Goal: Task Accomplishment & Management: Use online tool/utility

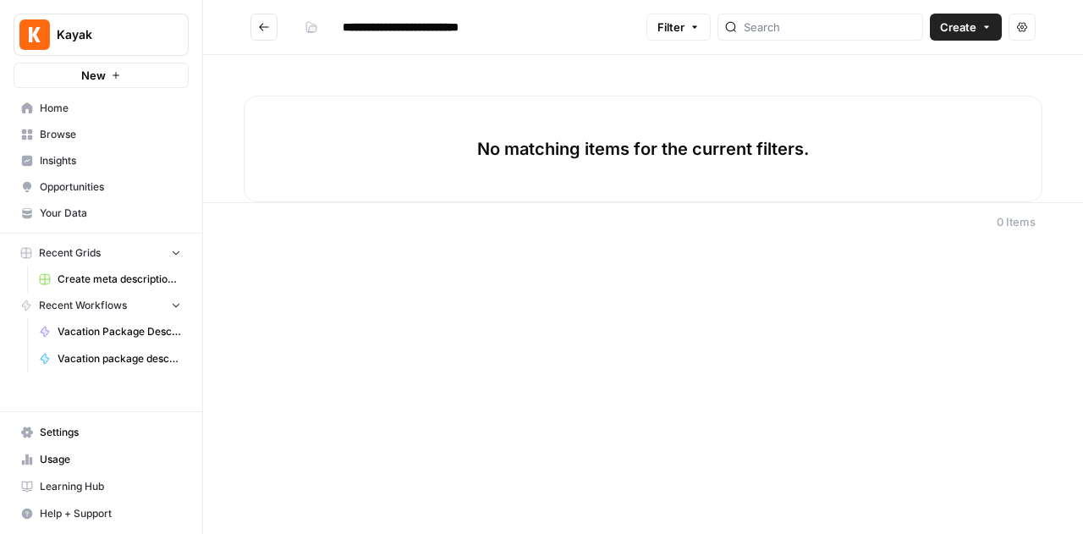
click at [971, 31] on span "Create" at bounding box center [958, 27] width 36 height 17
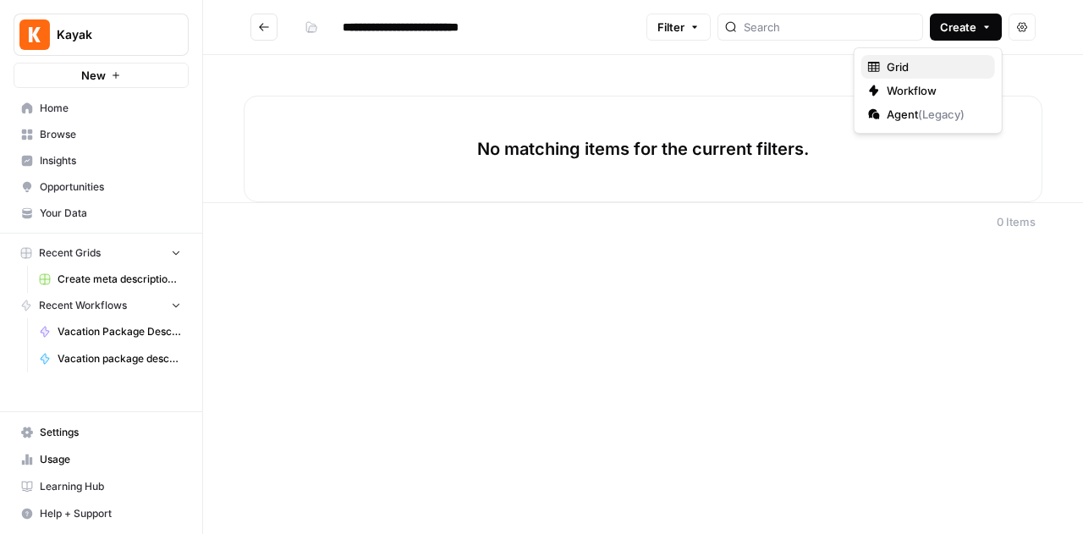
click at [963, 63] on span "Grid" at bounding box center [934, 66] width 95 height 17
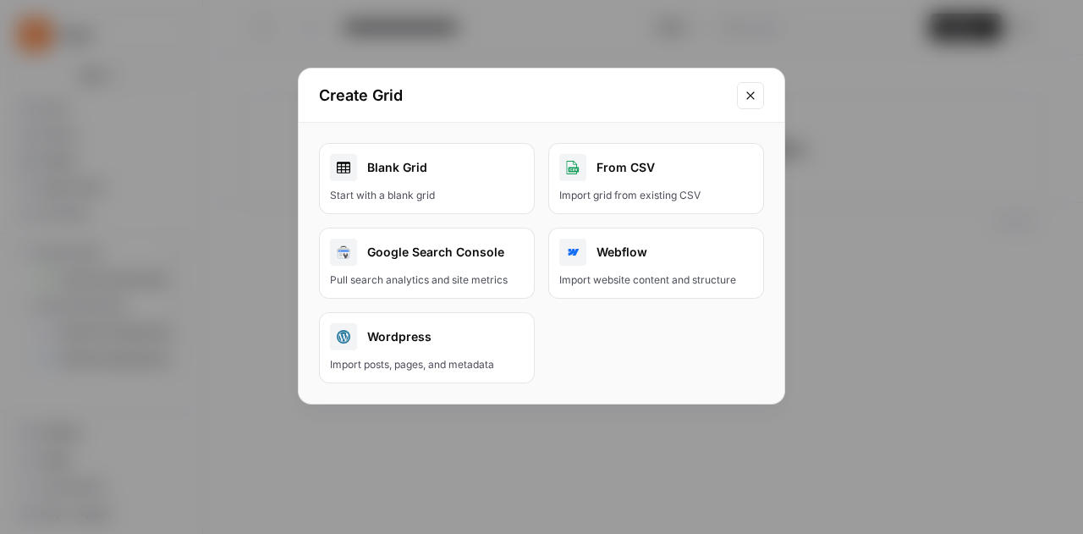
drag, startPoint x: 416, startPoint y: 178, endPoint x: 641, endPoint y: 238, distance: 232.7
click at [416, 178] on div "Blank Grid" at bounding box center [427, 167] width 194 height 27
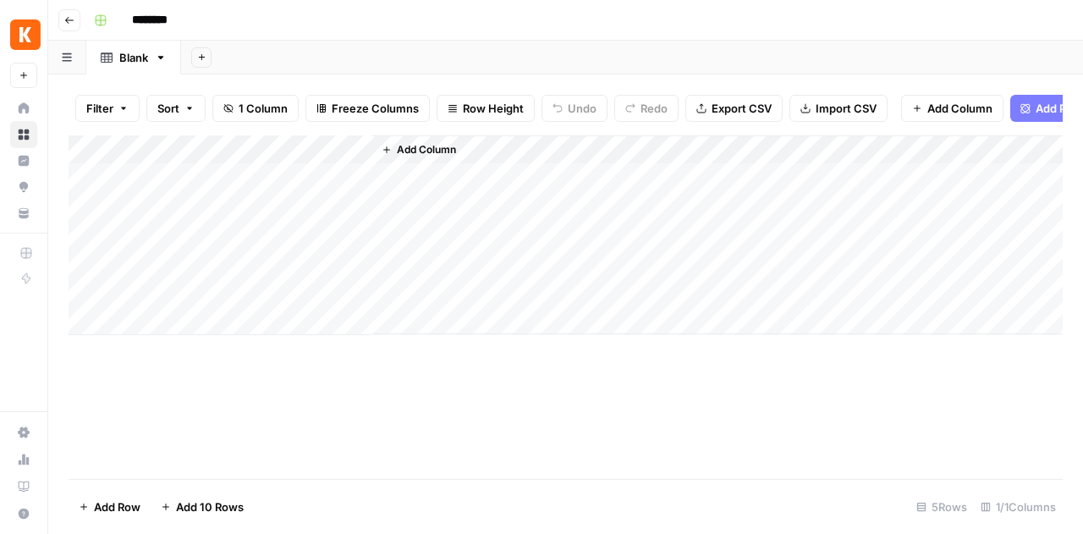
click at [176, 18] on input "********" at bounding box center [171, 20] width 95 height 27
drag, startPoint x: 198, startPoint y: 18, endPoint x: 41, endPoint y: 14, distance: 157.4
click at [41, 14] on div "Kayak New Home Browse Insights Opportunities Your Data Recent Grids Create meta…" at bounding box center [541, 267] width 1083 height 534
click at [230, 18] on input "**********" at bounding box center [212, 20] width 176 height 27
drag, startPoint x: 229, startPoint y: 18, endPoint x: 235, endPoint y: 30, distance: 13.2
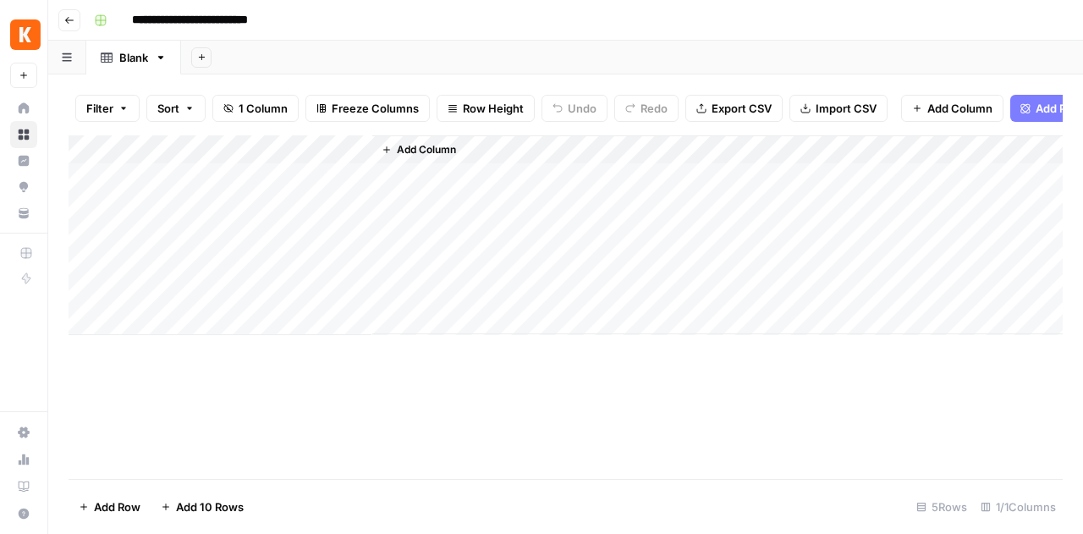
click at [229, 18] on input "**********" at bounding box center [212, 20] width 176 height 27
type input "**********"
click at [269, 166] on div "Add Column" at bounding box center [566, 235] width 994 height 200
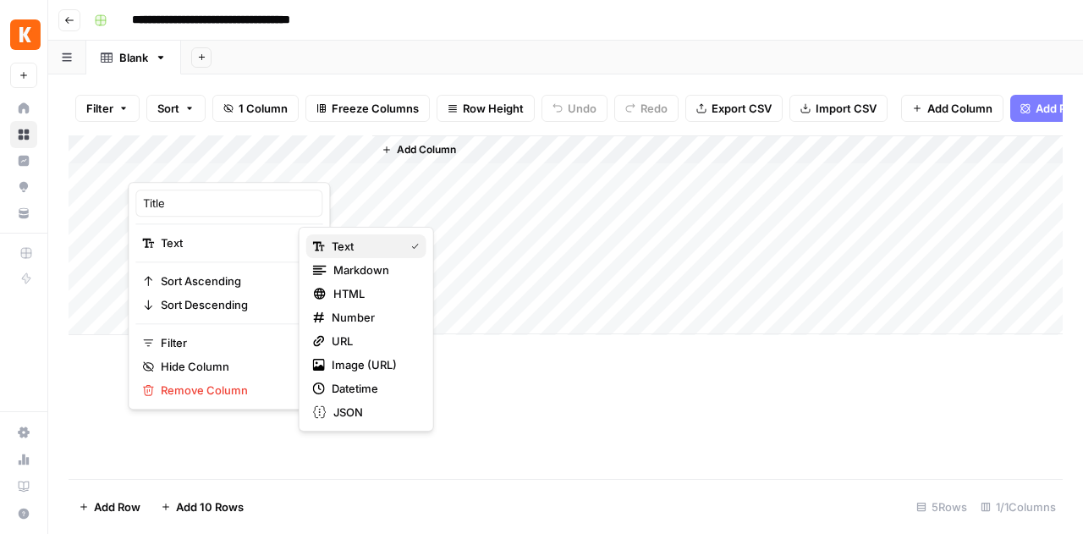
click at [347, 239] on span "Text" at bounding box center [365, 246] width 66 height 17
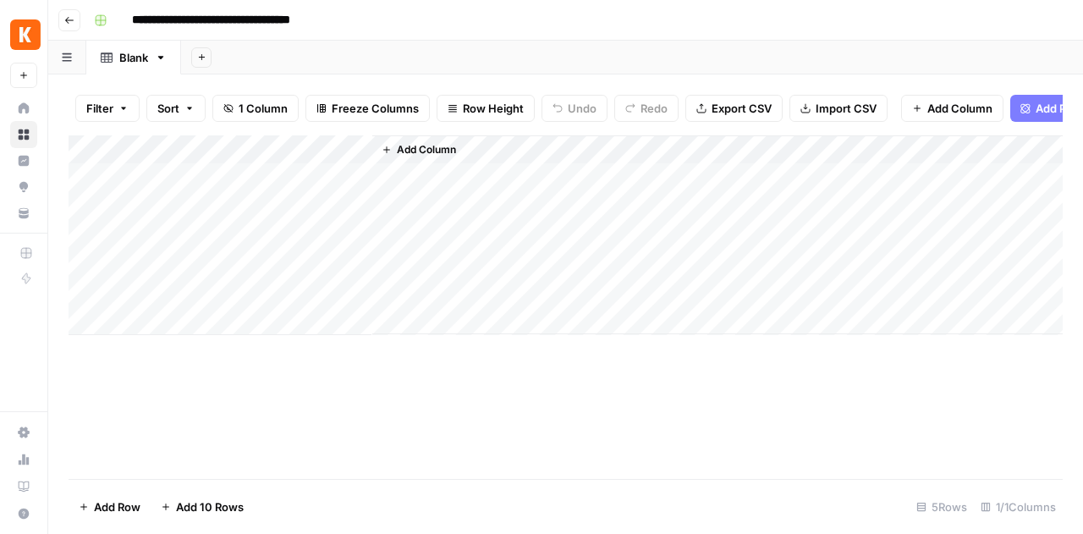
click at [244, 162] on div "Add Column" at bounding box center [566, 235] width 994 height 200
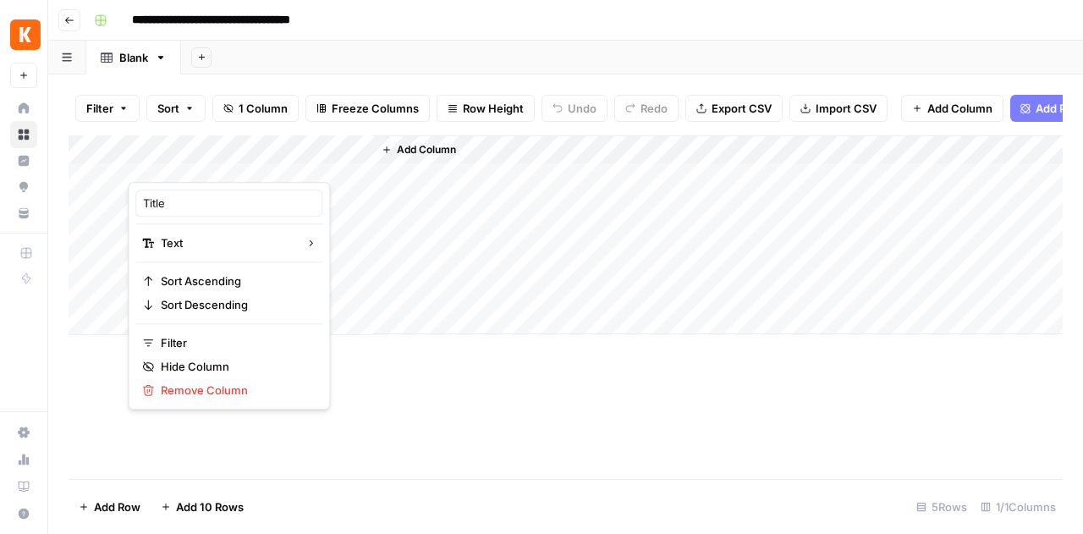
click at [173, 156] on div at bounding box center [250, 165] width 244 height 34
click at [184, 163] on div at bounding box center [250, 165] width 244 height 34
click at [186, 200] on input "Title" at bounding box center [229, 203] width 172 height 17
drag, startPoint x: 129, startPoint y: 198, endPoint x: 101, endPoint y: 197, distance: 27.9
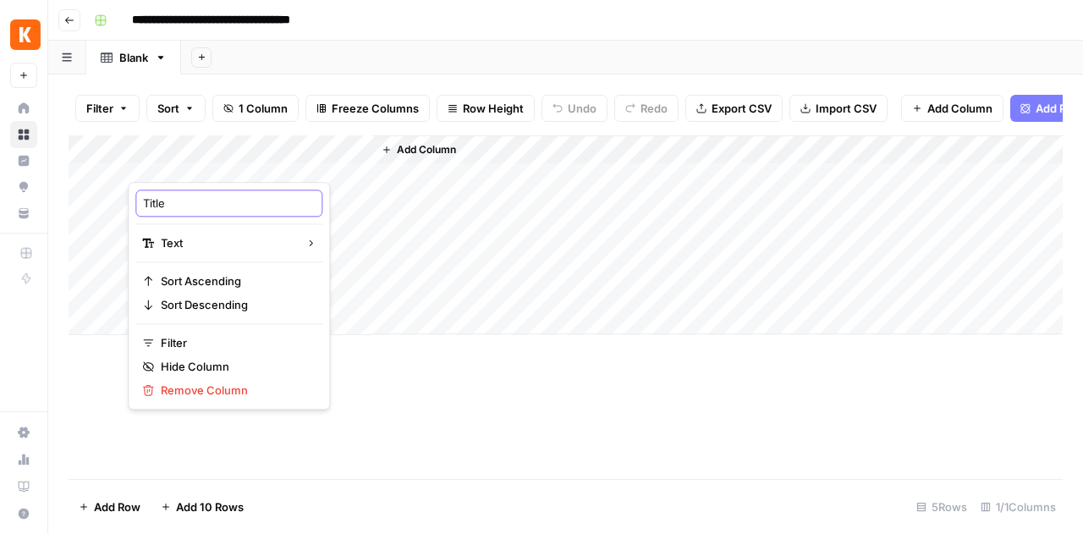
click at [93, 196] on body "**********" at bounding box center [541, 267] width 1083 height 534
type input "T"
type input "Topic"
click at [552, 308] on div "Add Column" at bounding box center [717, 234] width 690 height 199
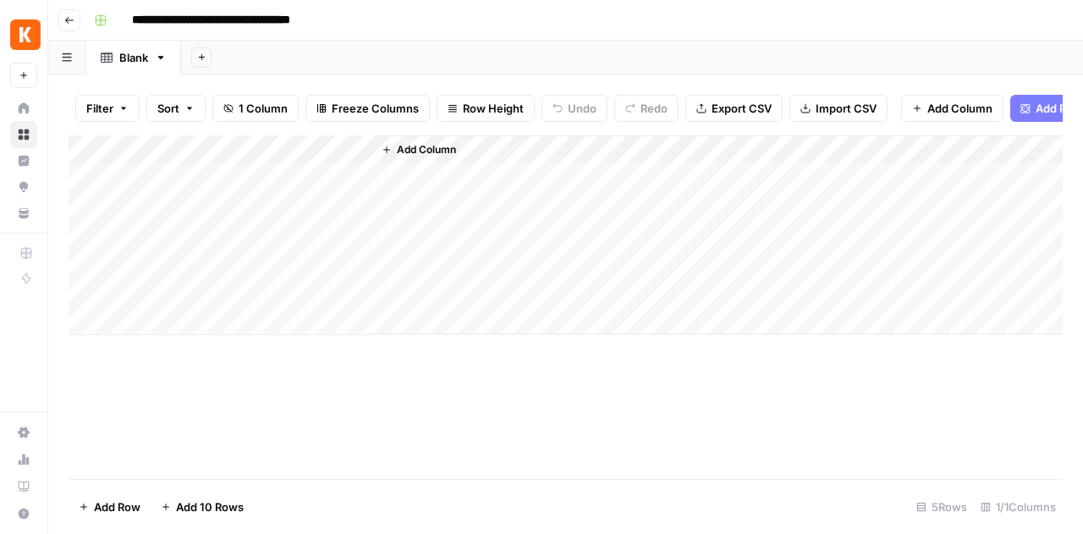
click at [189, 167] on div "Add Column" at bounding box center [566, 235] width 994 height 200
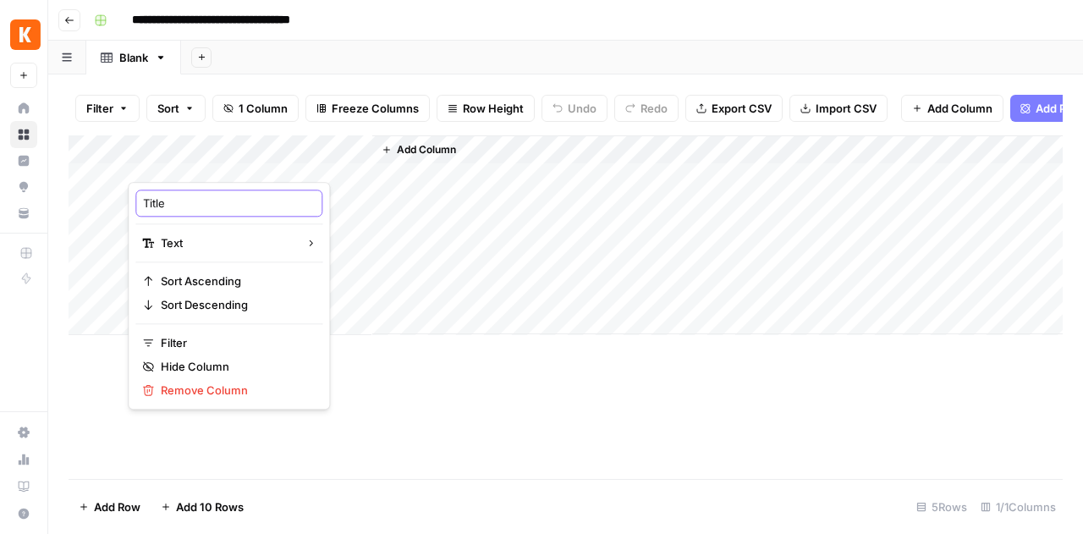
click at [185, 202] on input "Title" at bounding box center [229, 203] width 172 height 17
drag, startPoint x: 192, startPoint y: 201, endPoint x: 74, endPoint y: 199, distance: 117.6
click at [74, 199] on body "**********" at bounding box center [541, 267] width 1083 height 534
type input "T"
type input "Topic"
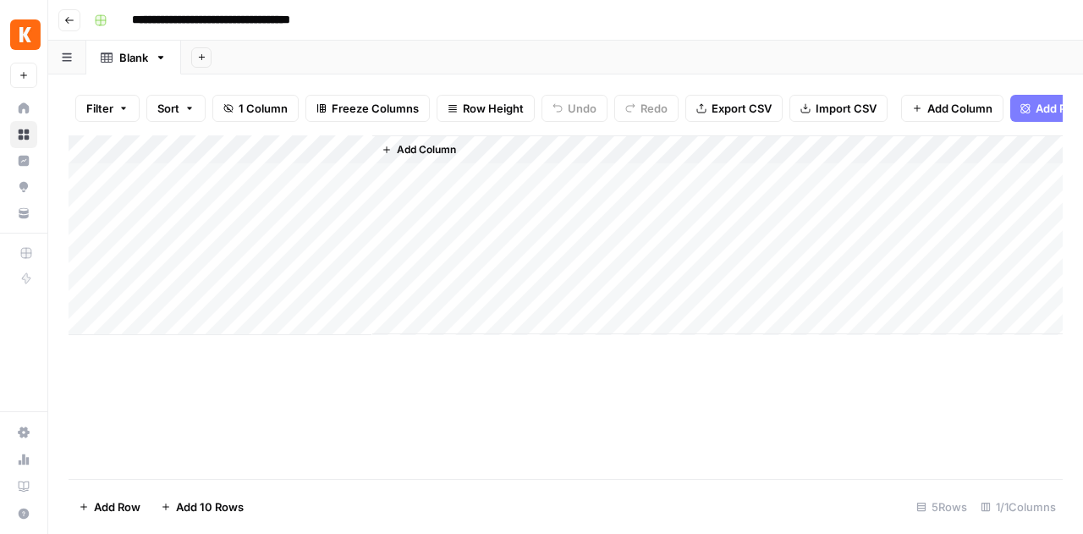
click at [175, 190] on div "Add Column" at bounding box center [566, 235] width 994 height 200
click at [180, 187] on div "Add Column" at bounding box center [566, 235] width 994 height 200
type textarea "**********"
click at [930, 99] on button "Add Column" at bounding box center [952, 108] width 102 height 27
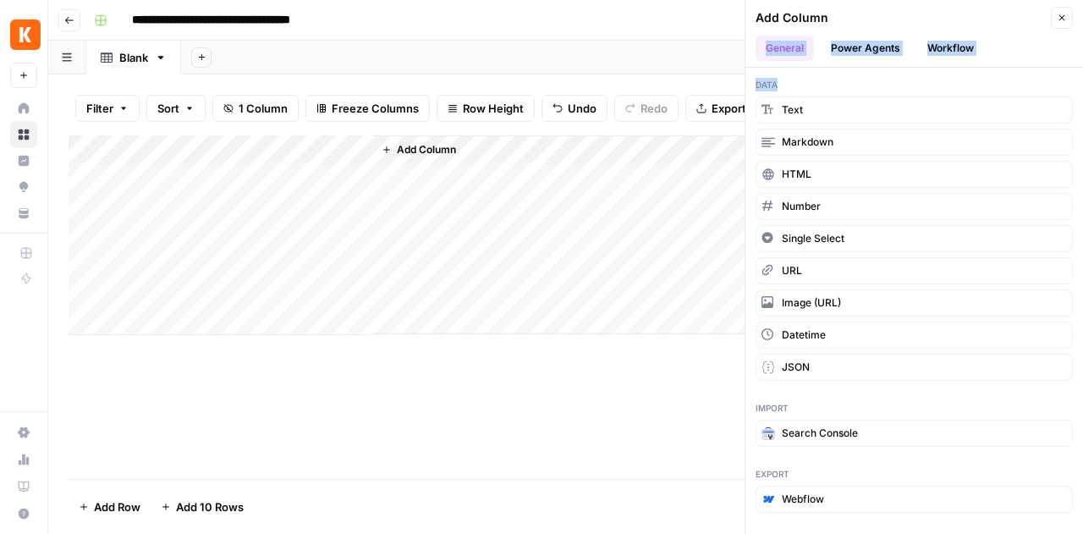
drag, startPoint x: 989, startPoint y: 15, endPoint x: 898, endPoint y: 80, distance: 111.0
click at [898, 80] on div "Add Column Close General Power Agents Workflow Data Text Markdown HTML Number S…" at bounding box center [913, 267] width 338 height 534
click at [878, 47] on button "Power Agents" at bounding box center [866, 48] width 90 height 25
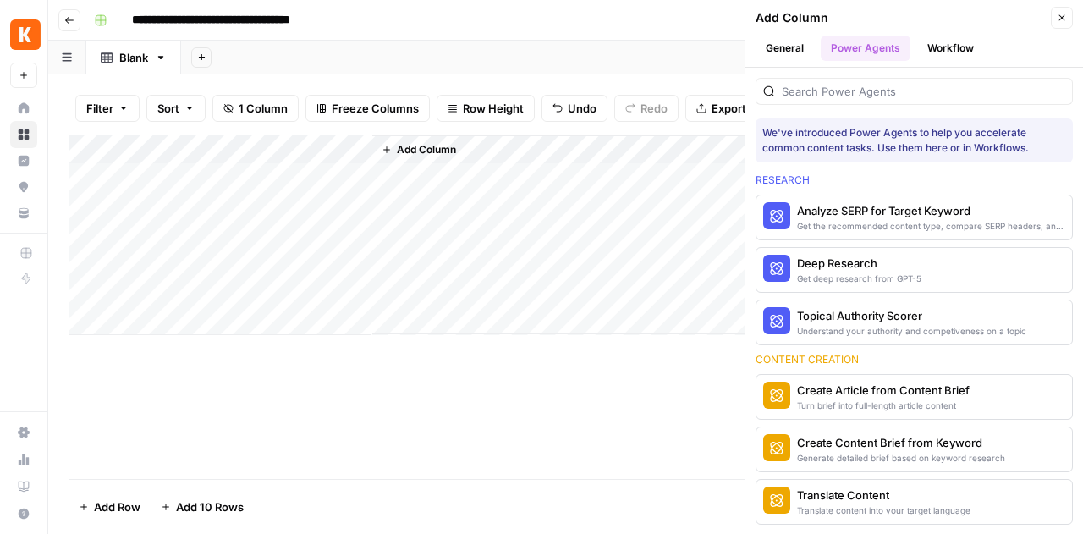
click at [898, 82] on div at bounding box center [913, 91] width 317 height 27
click at [857, 288] on button "Deep Research Get deep research from GPT-5" at bounding box center [868, 270] width 225 height 44
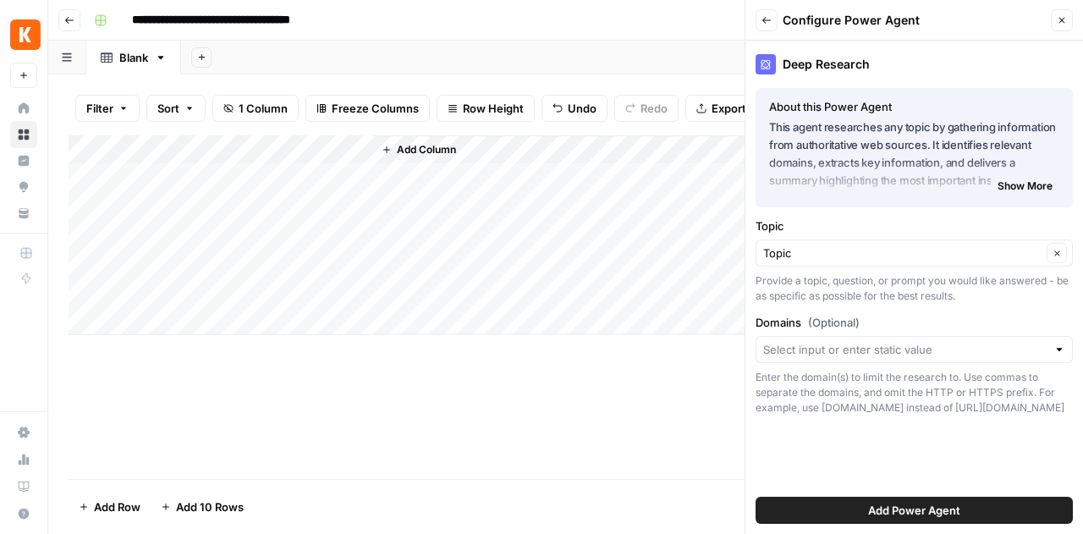
click at [840, 508] on button "Add Power Agent" at bounding box center [913, 510] width 317 height 27
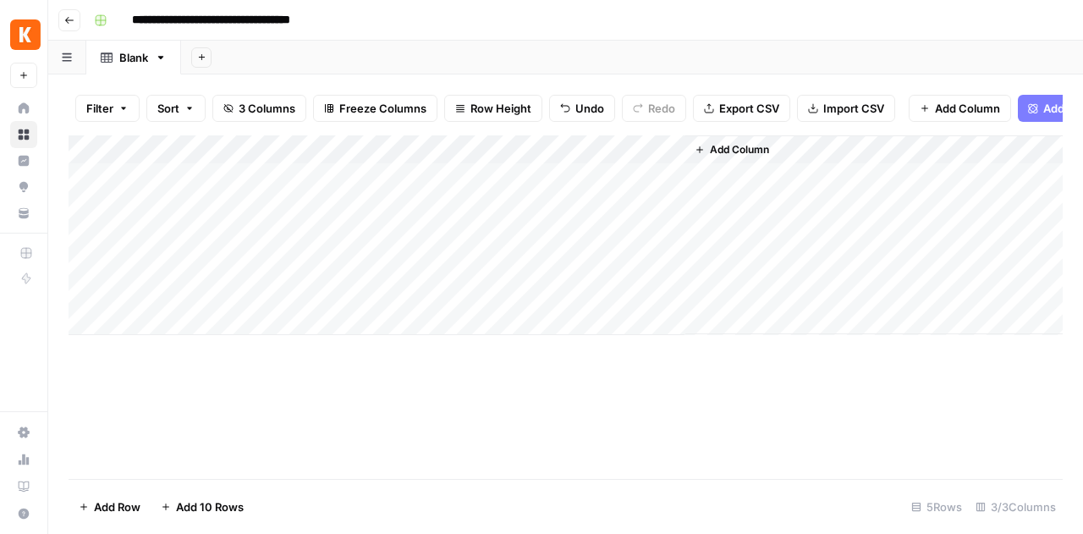
click at [388, 189] on div "Add Column" at bounding box center [566, 235] width 994 height 200
click at [522, 162] on div "Add Column" at bounding box center [566, 235] width 994 height 200
click at [492, 167] on div "Add Column" at bounding box center [566, 235] width 994 height 200
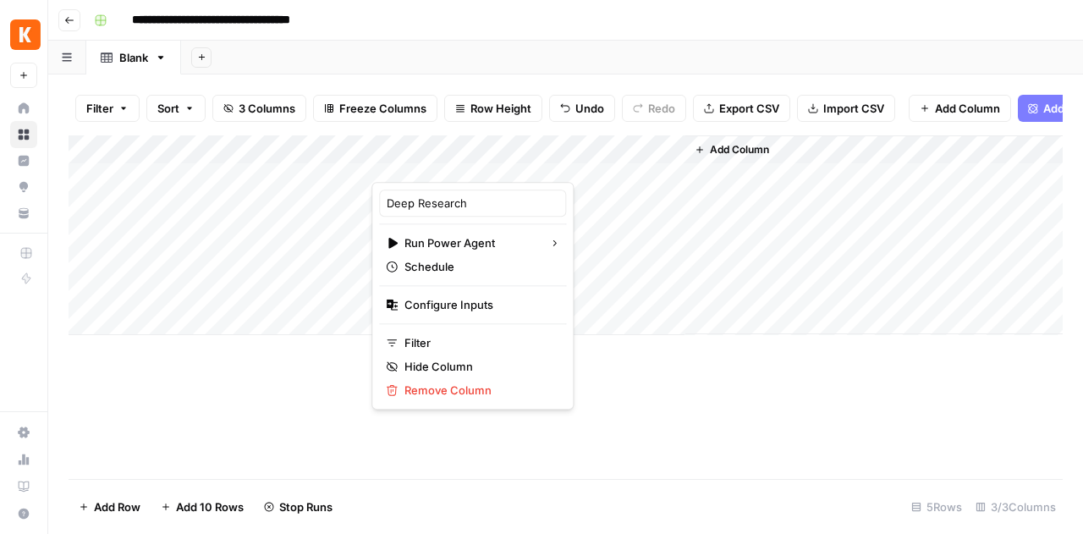
click at [495, 164] on div at bounding box center [452, 165] width 162 height 34
click at [496, 157] on div at bounding box center [452, 165] width 162 height 34
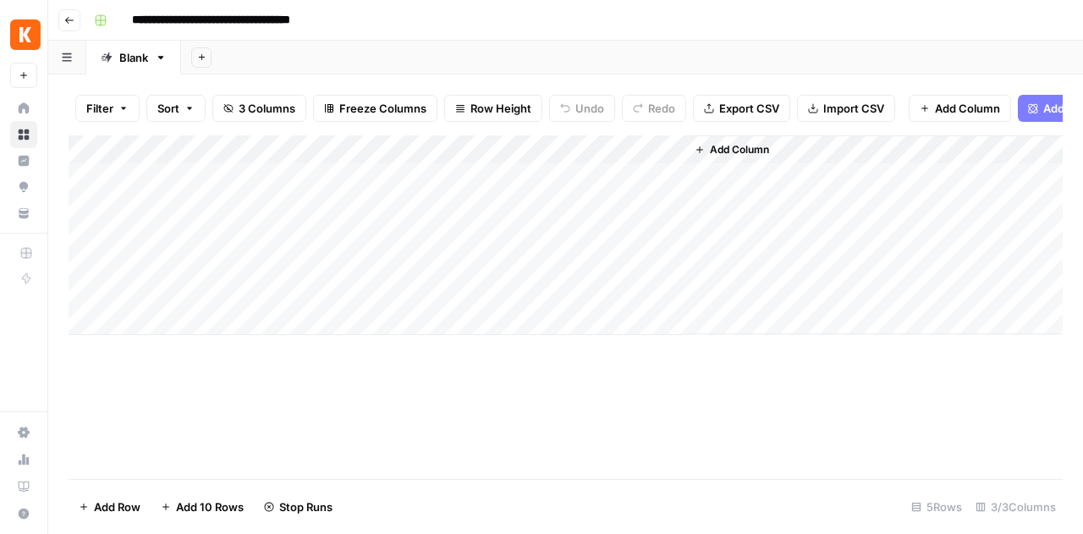
click at [495, 162] on div "Add Column" at bounding box center [566, 235] width 994 height 200
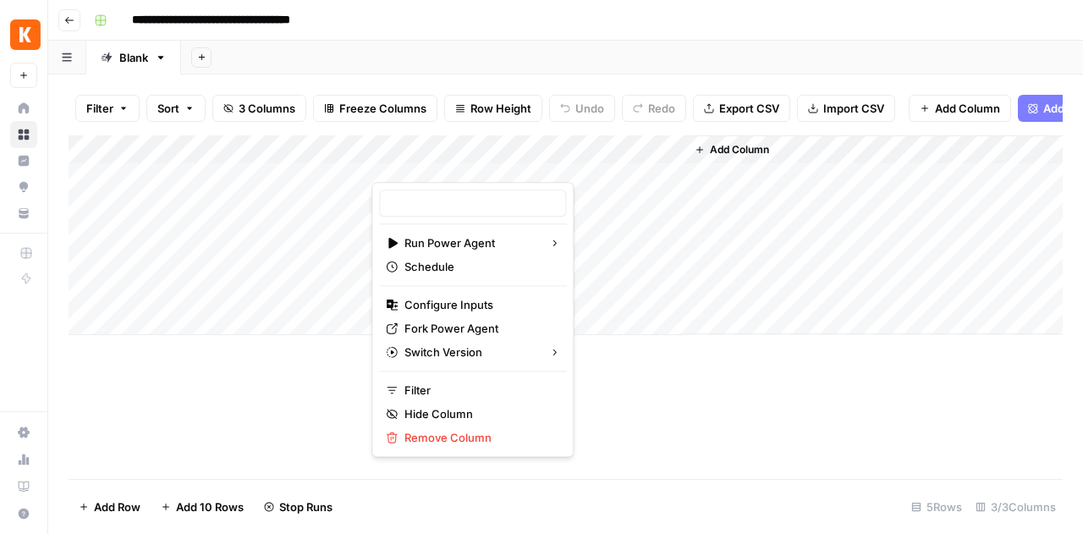
type input "Deep Research"
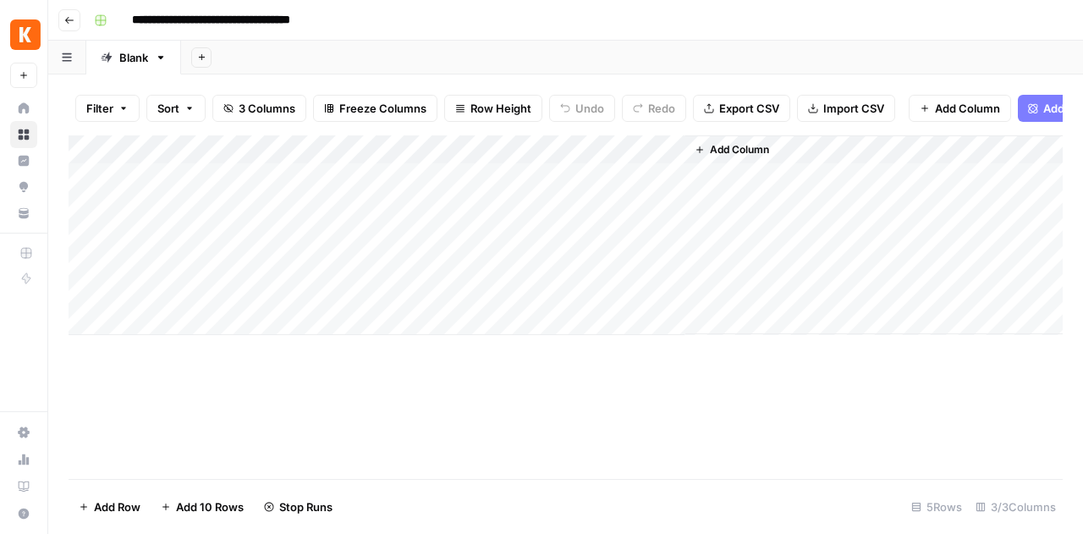
click at [502, 160] on div "Add Column" at bounding box center [566, 235] width 994 height 200
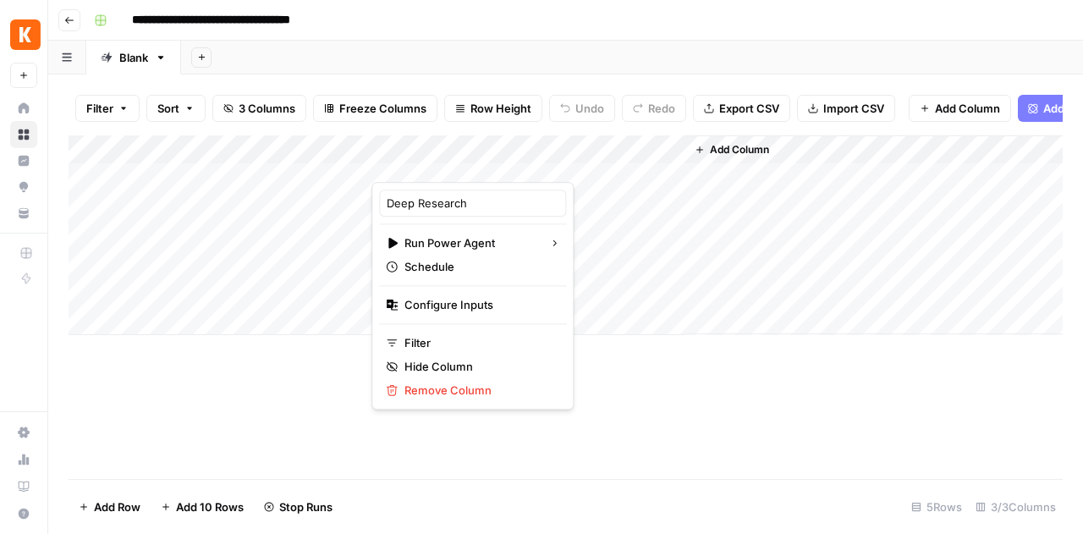
click at [497, 162] on div at bounding box center [452, 165] width 162 height 34
click at [497, 161] on div at bounding box center [452, 165] width 162 height 34
click at [565, 62] on div "Add Sheet" at bounding box center [632, 58] width 902 height 34
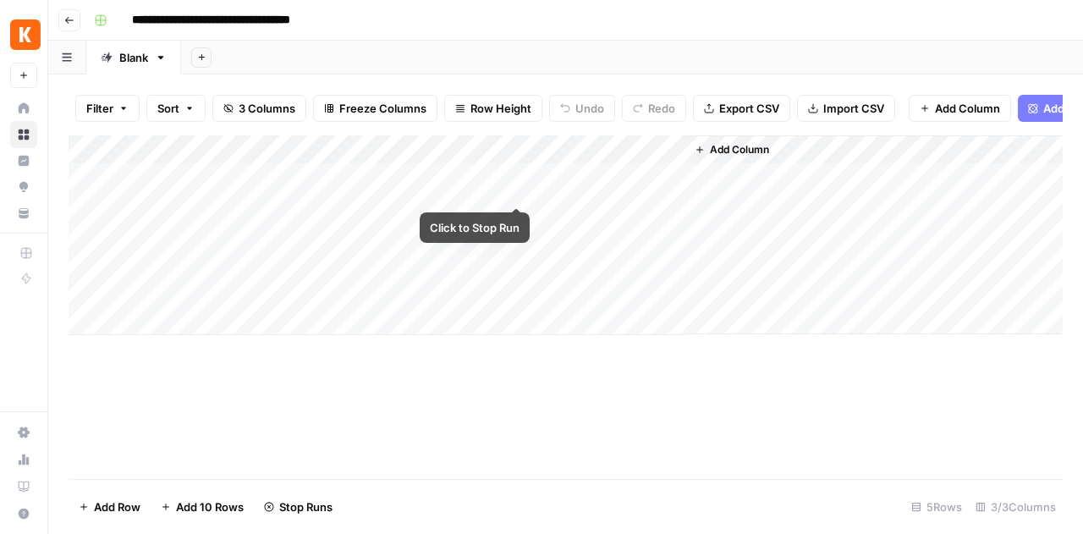
click at [515, 187] on div "Add Column" at bounding box center [566, 235] width 994 height 200
drag, startPoint x: 421, startPoint y: 163, endPoint x: 389, endPoint y: 156, distance: 32.8
click at [389, 156] on div "Add Column" at bounding box center [566, 235] width 994 height 200
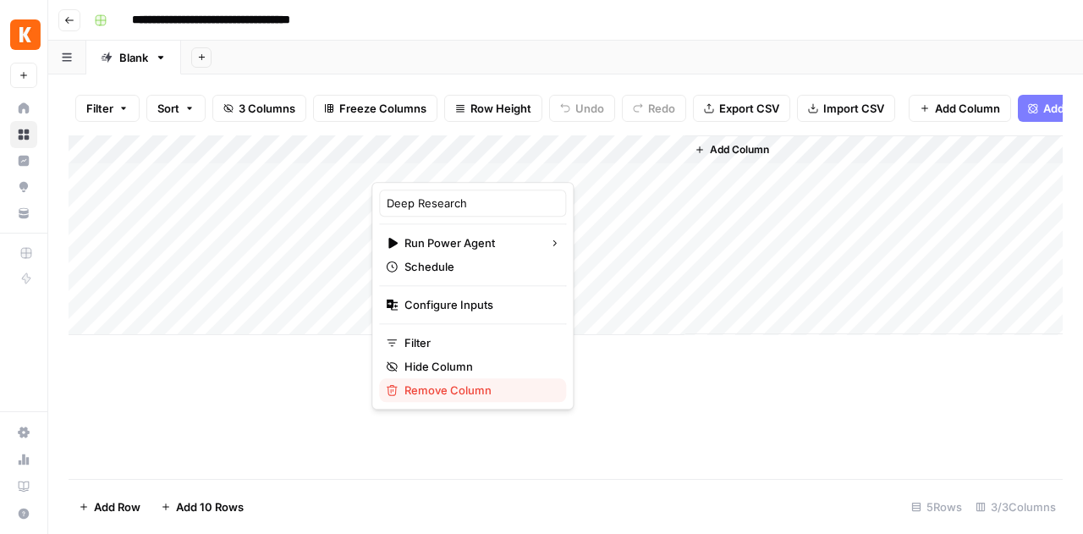
click at [473, 394] on span "Remove Column" at bounding box center [478, 390] width 148 height 17
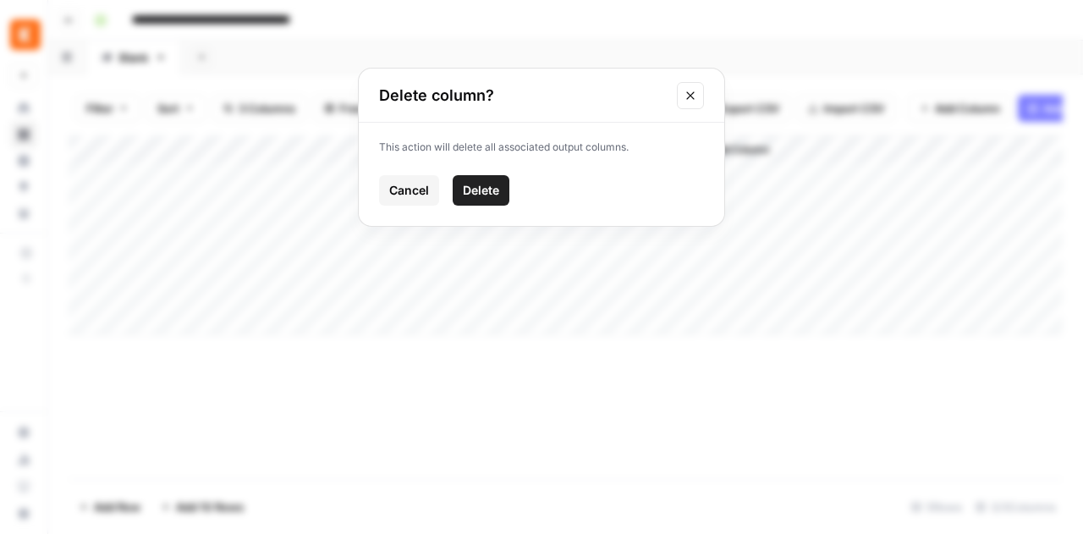
click at [503, 177] on button "Delete" at bounding box center [481, 190] width 57 height 30
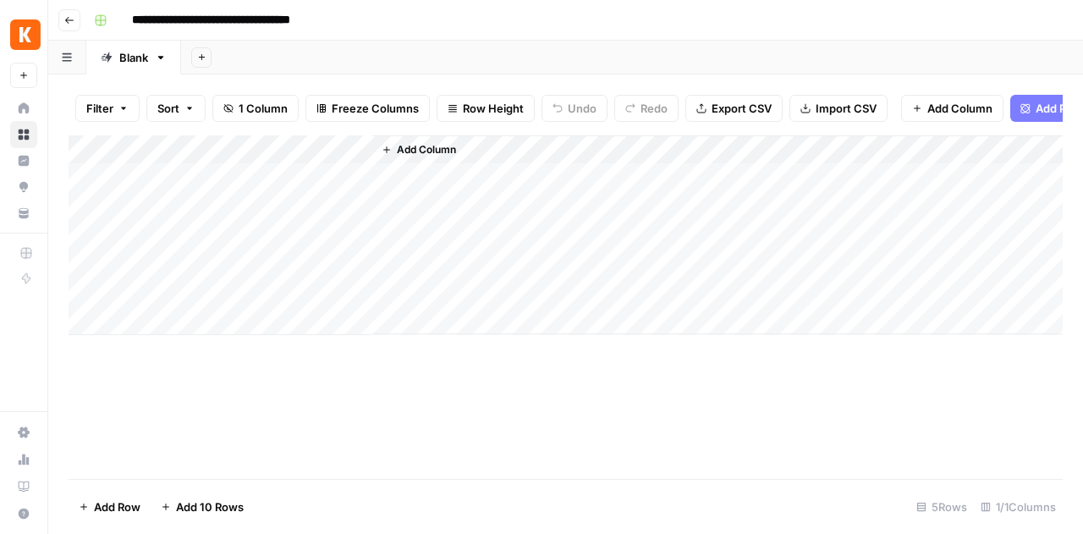
click at [973, 114] on span "Add Column" at bounding box center [959, 108] width 65 height 17
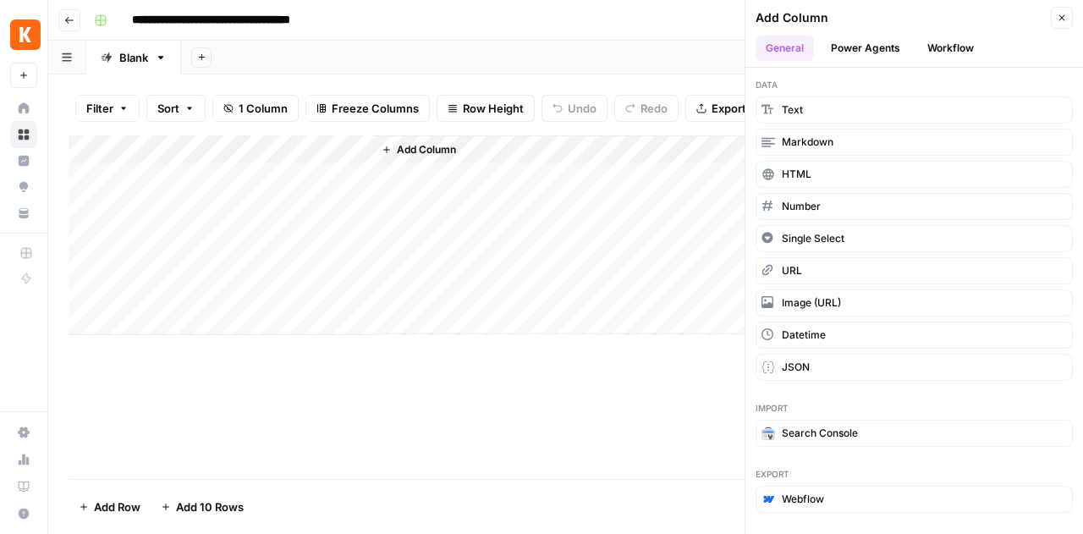
click at [882, 52] on button "Power Agents" at bounding box center [866, 48] width 90 height 25
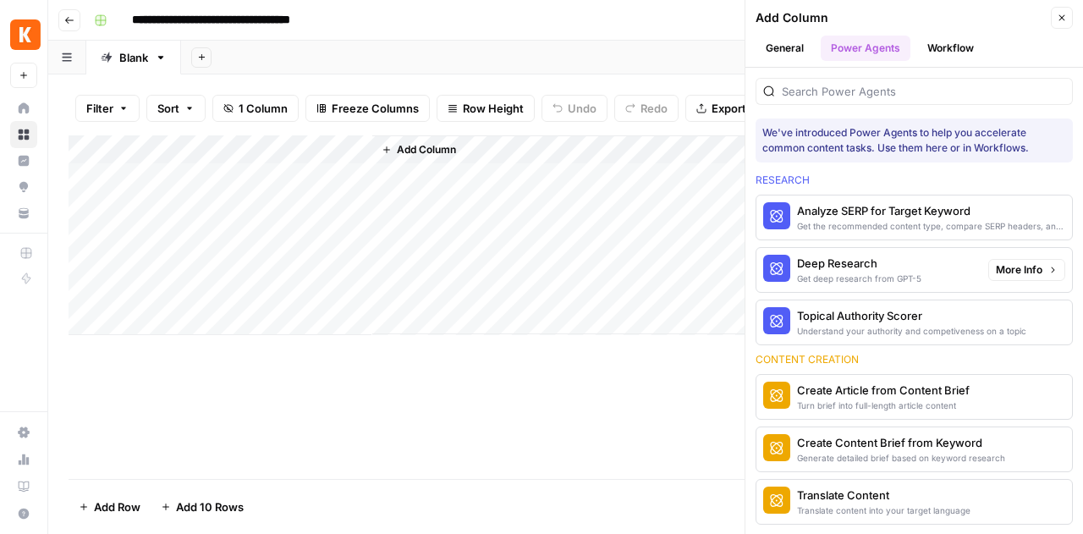
click at [876, 263] on div "Deep Research" at bounding box center [859, 263] width 124 height 17
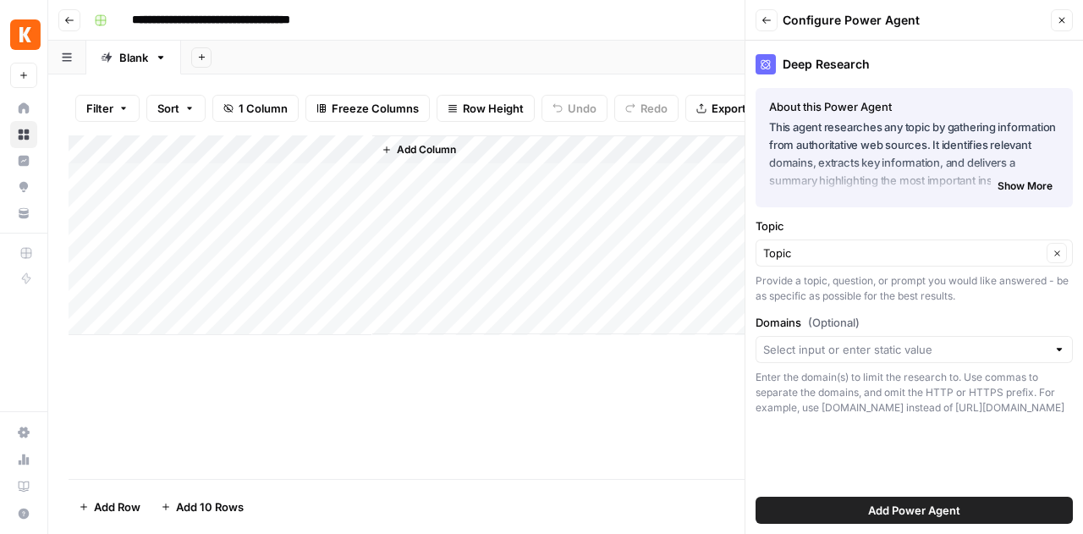
click at [854, 512] on button "Add Power Agent" at bounding box center [913, 510] width 317 height 27
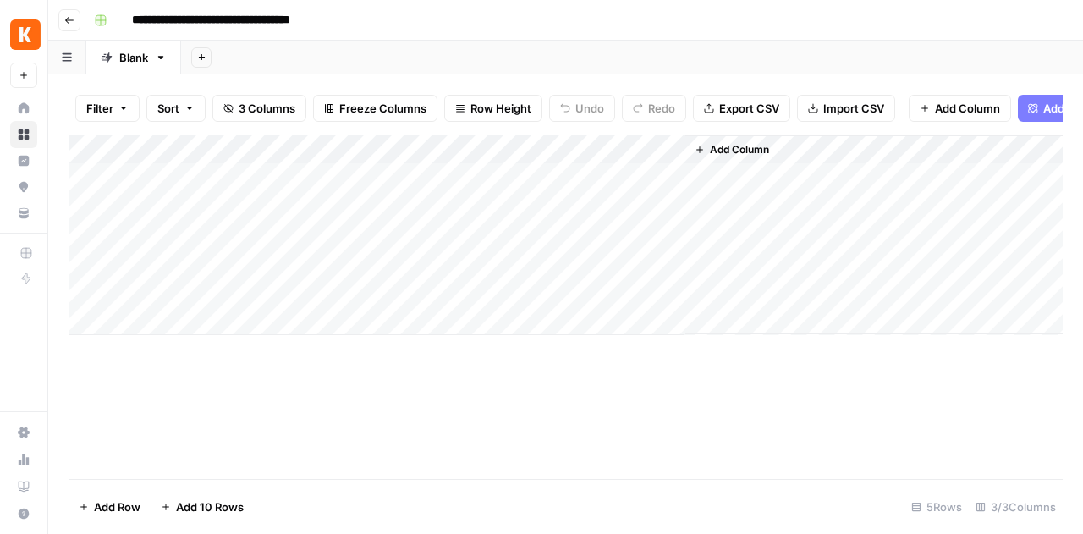
click at [494, 163] on div "Add Column" at bounding box center [566, 235] width 994 height 200
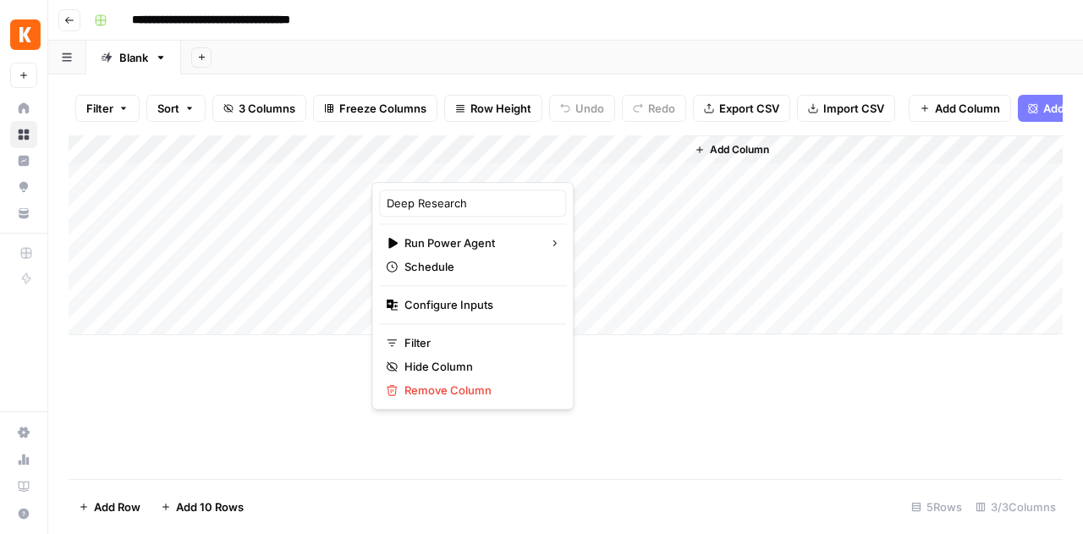
click at [494, 163] on div at bounding box center [452, 165] width 162 height 34
click at [659, 276] on div "Add Column" at bounding box center [566, 235] width 994 height 200
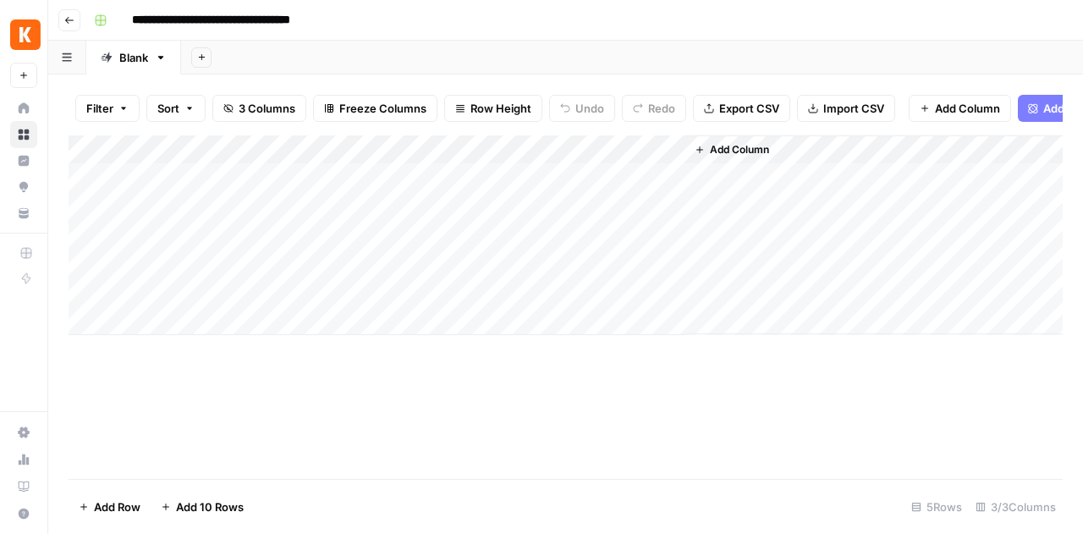
click at [386, 187] on div "Add Column" at bounding box center [566, 235] width 994 height 200
